Goal: Check status: Check status

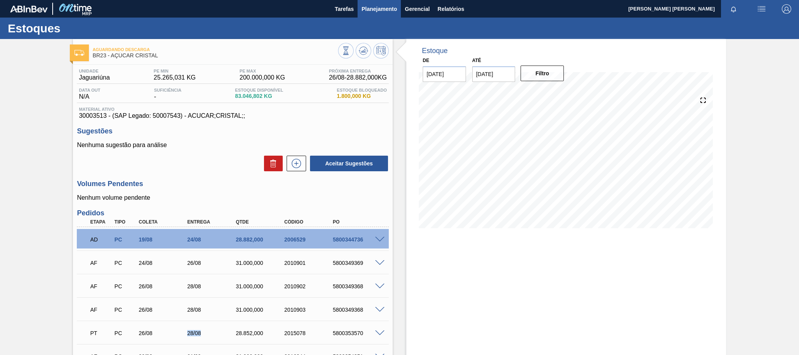
click at [367, 6] on span "Planejamento" at bounding box center [379, 8] width 35 height 9
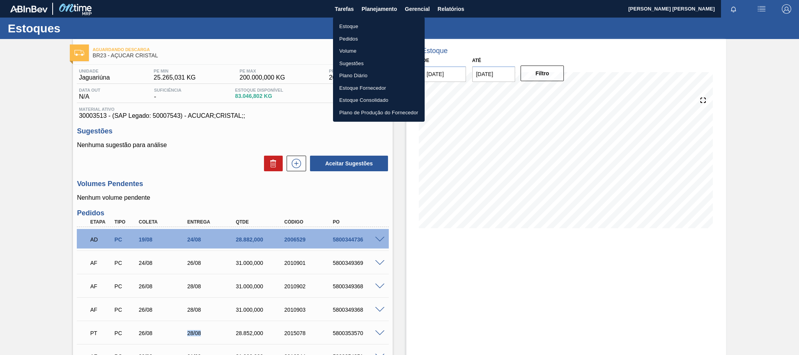
click at [364, 37] on li "Pedidos" at bounding box center [379, 39] width 92 height 12
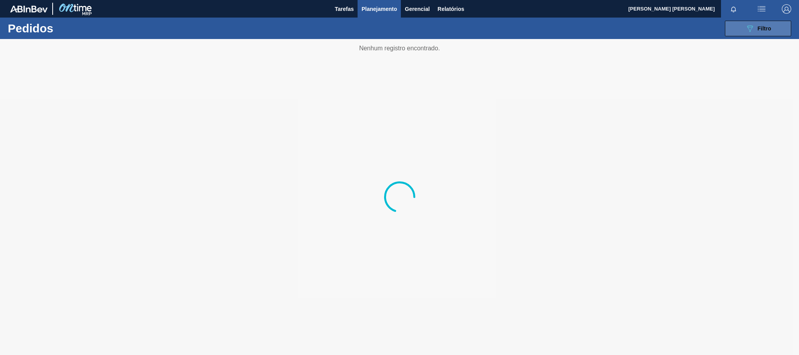
click at [737, 28] on button "089F7B8B-B2A5-4AFE-B5C0-19BA573D28AC Filtro" at bounding box center [758, 29] width 66 height 16
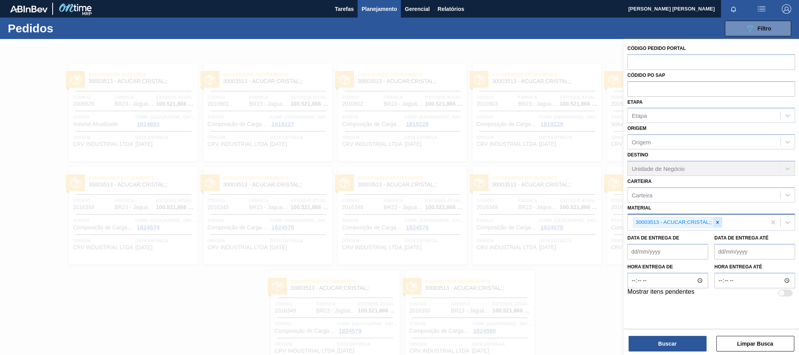
click at [717, 222] on icon at bounding box center [717, 222] width 3 height 3
paste input "30003697"
type input "30003697"
click at [721, 250] on até "Data de Entrega até" at bounding box center [754, 250] width 81 height 16
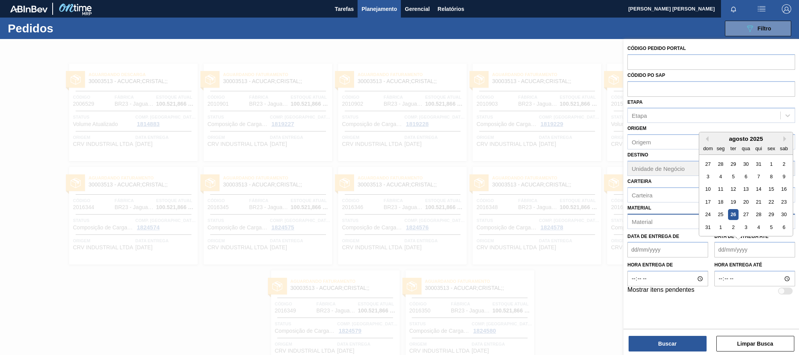
click at [676, 222] on div "Material" at bounding box center [704, 221] width 152 height 11
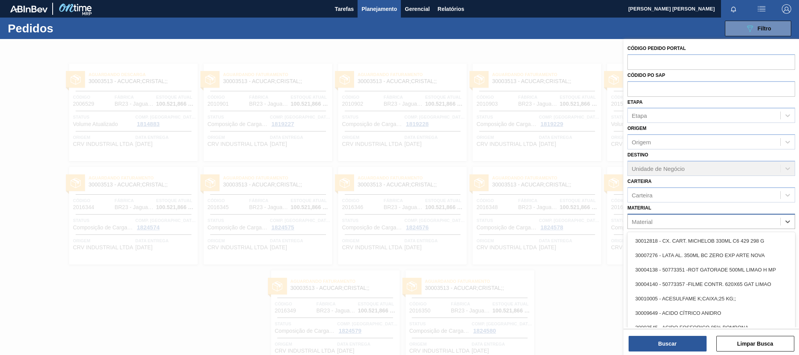
paste input "30003697"
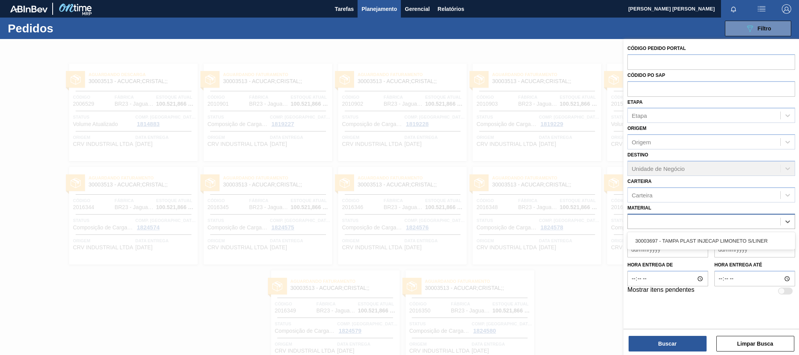
type input "30003697"
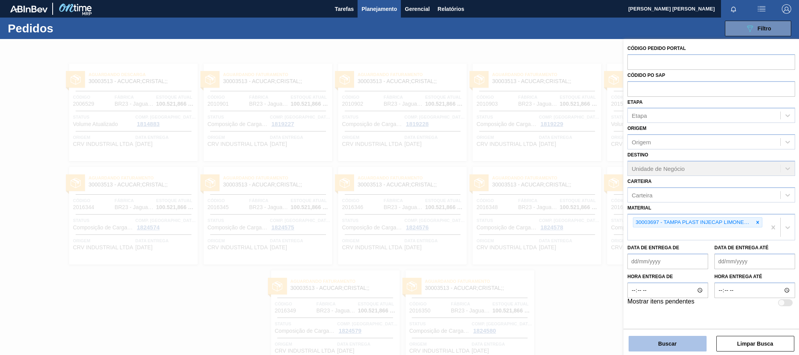
click at [651, 336] on button "Buscar" at bounding box center [668, 344] width 78 height 16
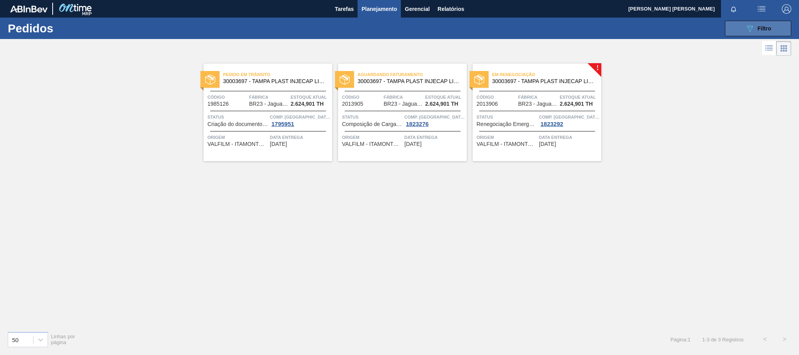
click at [780, 26] on button "089F7B8B-B2A5-4AFE-B5C0-19BA573D28AC Filtro" at bounding box center [758, 29] width 66 height 16
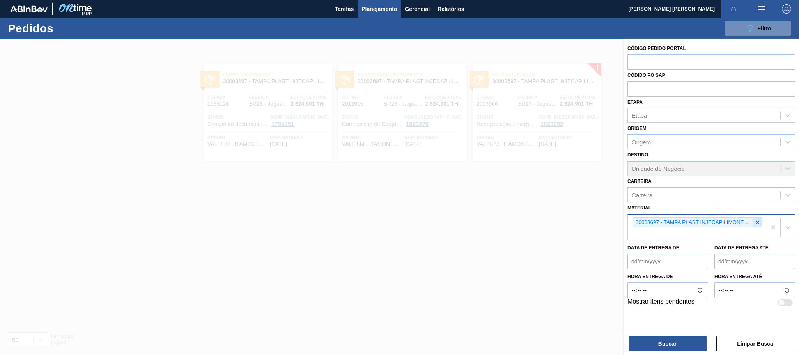
click at [756, 222] on icon at bounding box center [757, 222] width 5 height 5
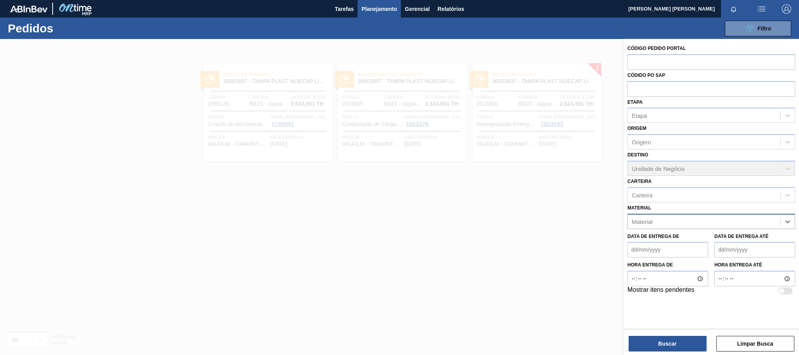
paste input "30003696"
type input "30003696"
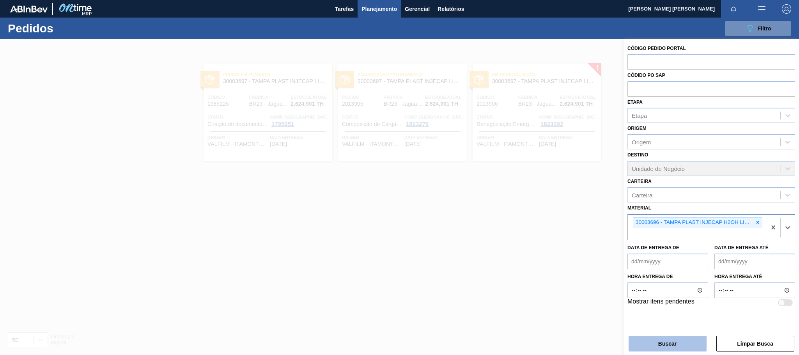
click at [679, 340] on button "Buscar" at bounding box center [668, 344] width 78 height 16
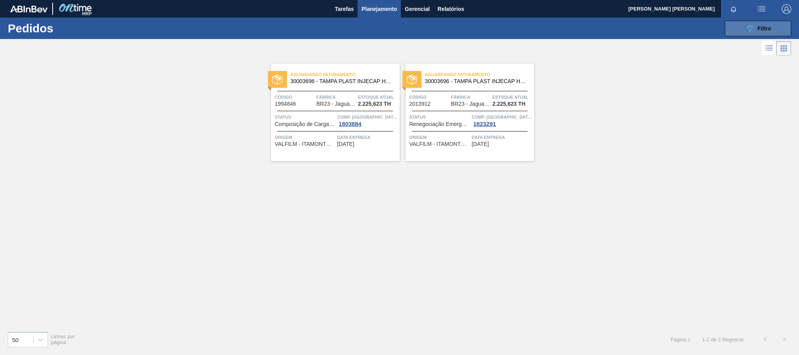
click at [748, 32] on icon "089F7B8B-B2A5-4AFE-B5C0-19BA573D28AC" at bounding box center [749, 28] width 9 height 9
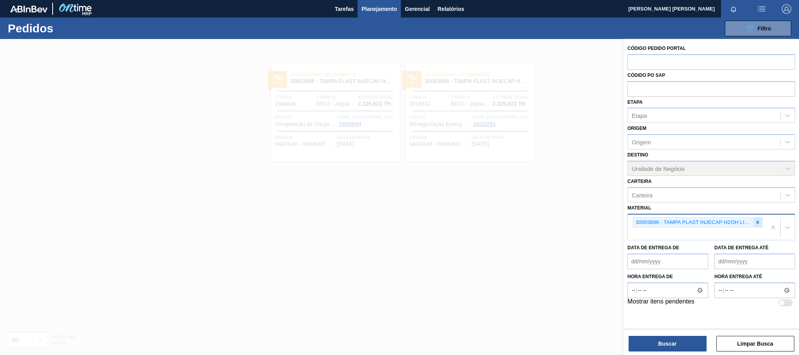
click at [758, 220] on icon at bounding box center [757, 222] width 5 height 5
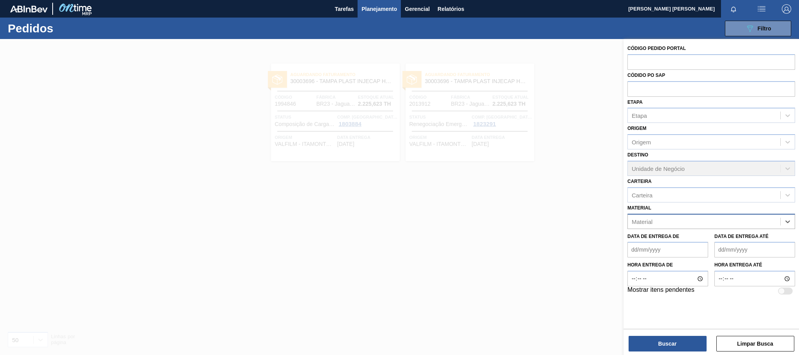
paste input "30030680"
type input "30030680"
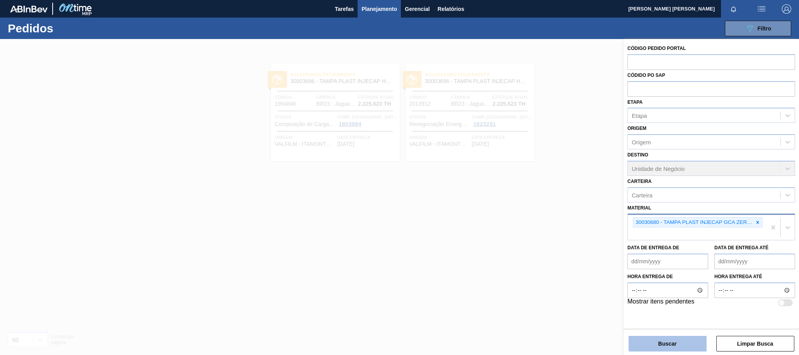
click at [685, 343] on button "Buscar" at bounding box center [668, 344] width 78 height 16
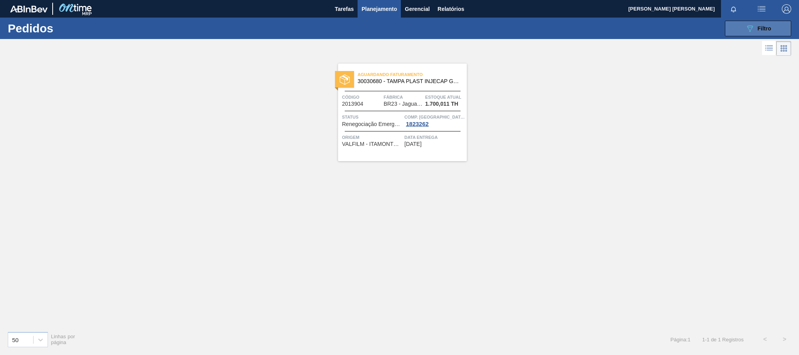
click at [740, 26] on button "089F7B8B-B2A5-4AFE-B5C0-19BA573D28AC Filtro" at bounding box center [758, 29] width 66 height 16
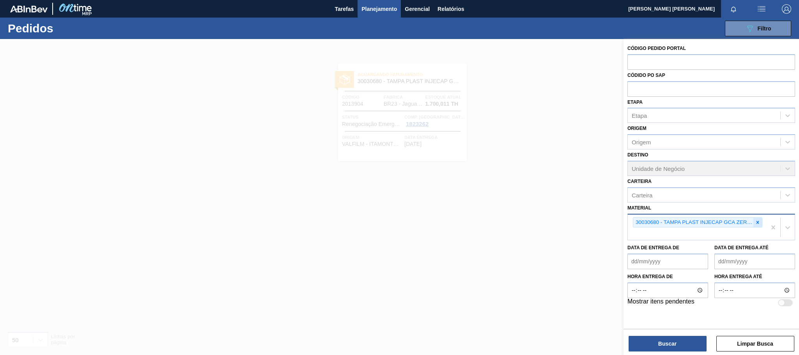
click at [757, 222] on icon at bounding box center [758, 222] width 3 height 3
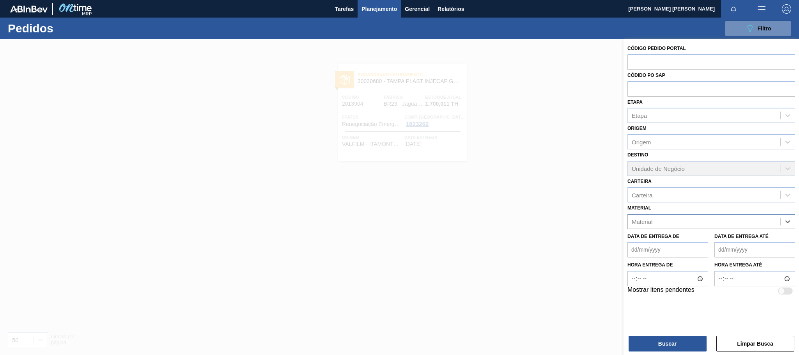
paste input "30003598"
type input "30003598"
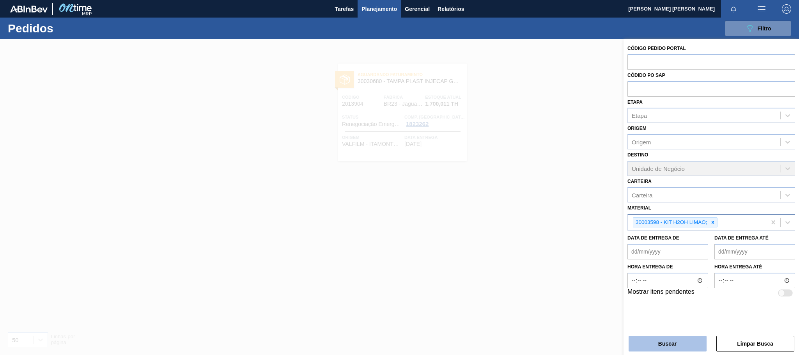
click at [668, 347] on button "Buscar" at bounding box center [668, 344] width 78 height 16
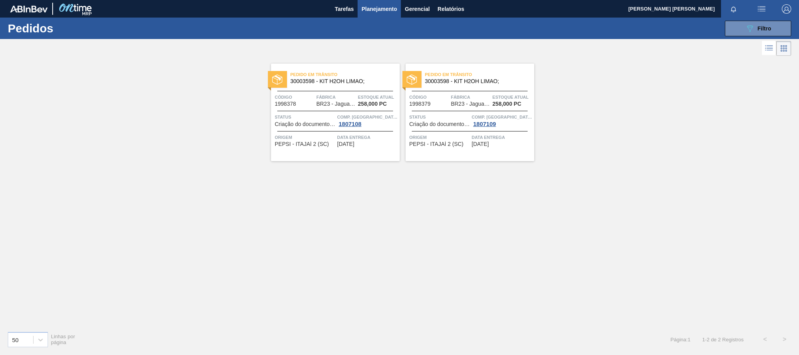
click at [346, 73] on span "Pedido em Trânsito" at bounding box center [345, 75] width 109 height 8
